Goal: Ask a question: Seek information or help from site administrators or community

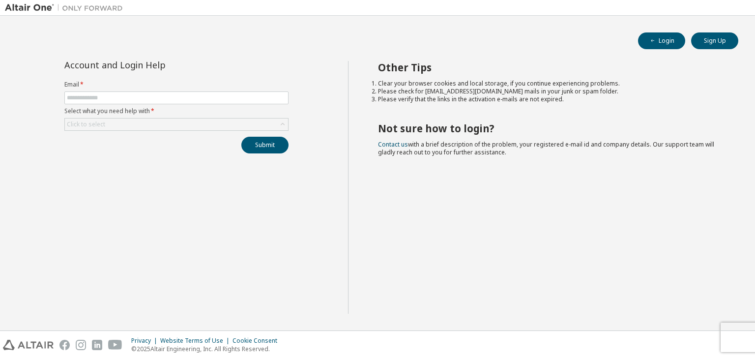
click at [111, 105] on form "Email * Select what you need help with * Click to select" at bounding box center [176, 106] width 224 height 50
click at [111, 103] on span at bounding box center [176, 97] width 224 height 13
click at [116, 92] on span at bounding box center [176, 97] width 224 height 13
click at [116, 97] on input "text" at bounding box center [176, 98] width 219 height 8
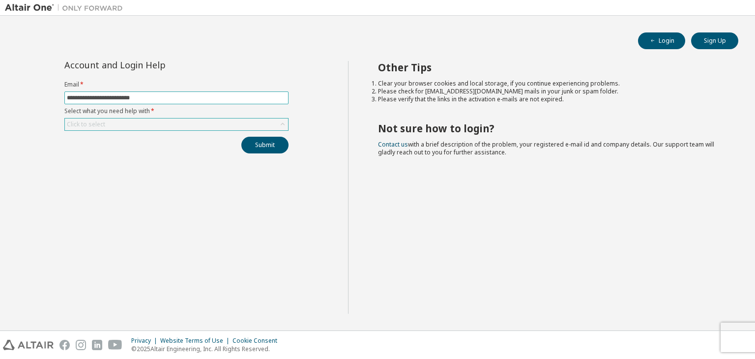
type input "**********"
click at [238, 124] on div "Click to select" at bounding box center [176, 124] width 223 height 12
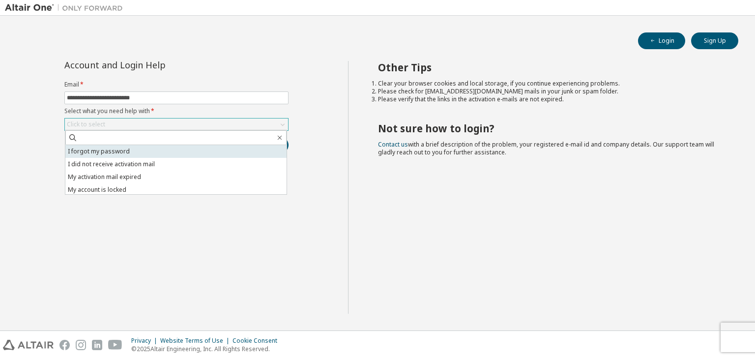
click at [163, 154] on li "I forgot my password" at bounding box center [175, 151] width 221 height 13
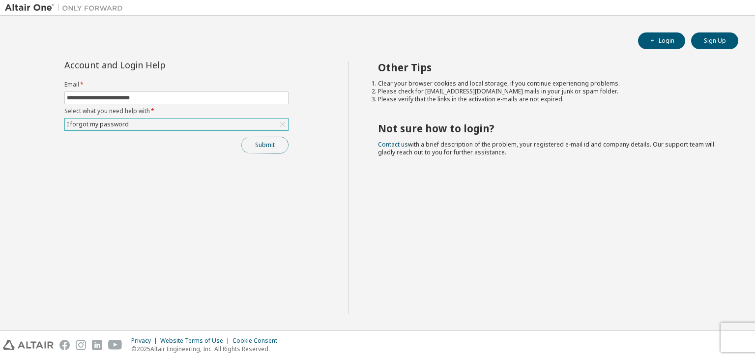
click at [277, 147] on button "Submit" at bounding box center [264, 145] width 47 height 17
